Goal: Task Accomplishment & Management: Complete application form

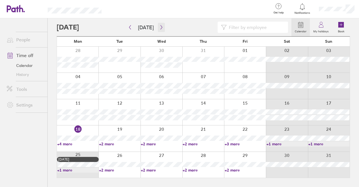
click at [161, 28] on icon "button" at bounding box center [161, 27] width 4 height 4
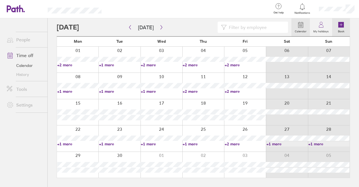
click at [342, 23] on icon at bounding box center [342, 25] width 6 height 6
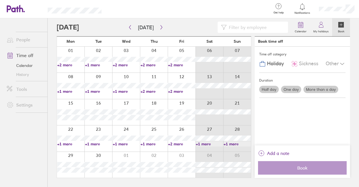
click at [306, 63] on span "Sickness" at bounding box center [308, 64] width 19 height 6
click at [276, 64] on span "Holiday" at bounding box center [275, 64] width 17 height 6
click at [339, 63] on div "Other" at bounding box center [336, 63] width 20 height 11
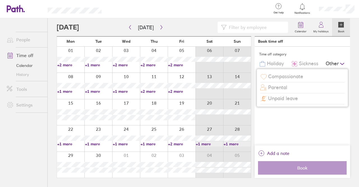
click at [304, 116] on div "Time off category Holiday Sickness Other Compassionate Parental Unpaid leave Du…" at bounding box center [302, 96] width 95 height 99
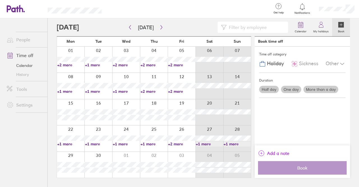
click at [274, 154] on span "Add a note" at bounding box center [278, 153] width 22 height 9
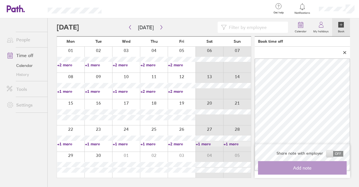
click at [344, 52] on icon at bounding box center [345, 52] width 4 height 3
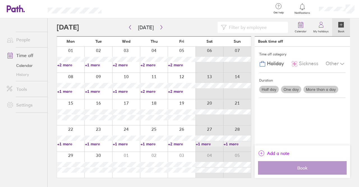
click at [275, 152] on span "Add a note" at bounding box center [278, 153] width 22 height 9
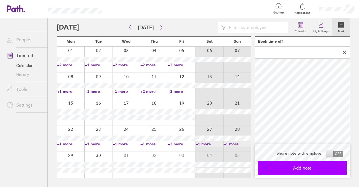
click at [311, 168] on span "Add note" at bounding box center [302, 167] width 81 height 5
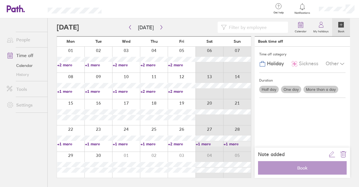
click at [292, 88] on label "One day" at bounding box center [291, 89] width 20 height 7
click at [0, 0] on input "One day" at bounding box center [0, 0] width 0 height 0
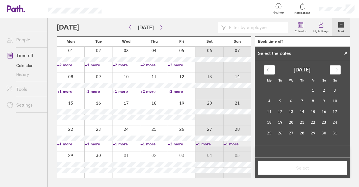
click at [333, 70] on icon "Move forward to switch to the next month." at bounding box center [335, 69] width 5 height 3
click at [314, 101] on td "12" at bounding box center [313, 100] width 11 height 11
click at [312, 165] on button "Select" at bounding box center [302, 167] width 89 height 13
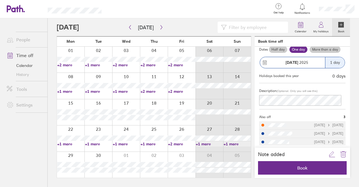
scroll to position [35, 0]
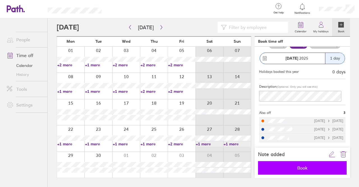
click at [304, 165] on span "Book" at bounding box center [302, 167] width 81 height 5
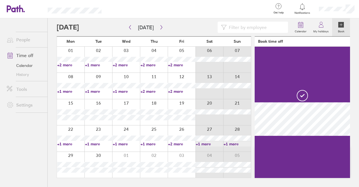
click at [341, 25] on icon at bounding box center [342, 25] width 6 height 6
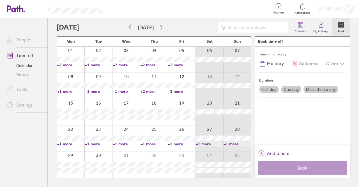
click at [290, 89] on label "One day" at bounding box center [291, 89] width 20 height 7
click at [0, 0] on input "One day" at bounding box center [0, 0] width 0 height 0
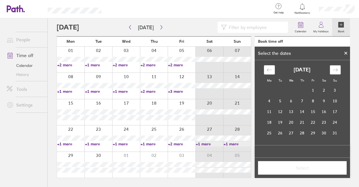
click at [336, 68] on icon "Move forward to switch to the next month." at bounding box center [335, 69] width 5 height 5
click at [270, 112] on td "15" at bounding box center [269, 111] width 11 height 11
click at [300, 164] on button "Select" at bounding box center [302, 167] width 89 height 13
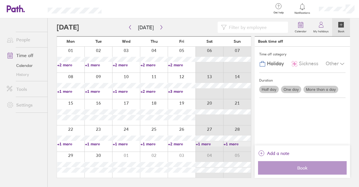
click at [291, 88] on label "One day" at bounding box center [291, 89] width 20 height 7
click at [0, 0] on input "One day" at bounding box center [0, 0] width 0 height 0
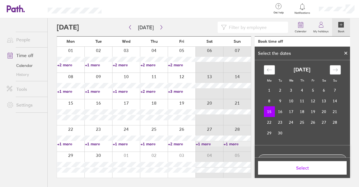
click at [336, 69] on icon "Move forward to switch to the next month." at bounding box center [335, 69] width 5 height 5
click at [268, 68] on icon "Move backward to switch to the previous month." at bounding box center [269, 69] width 5 height 5
click at [293, 167] on span "Select" at bounding box center [302, 167] width 81 height 5
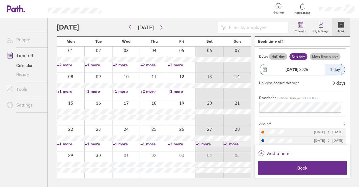
scroll to position [27, 0]
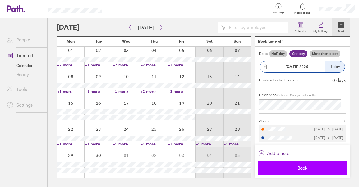
click at [309, 161] on button "Book" at bounding box center [302, 167] width 89 height 13
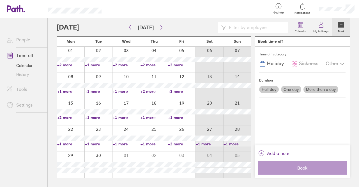
scroll to position [0, 0]
